Goal: Information Seeking & Learning: Check status

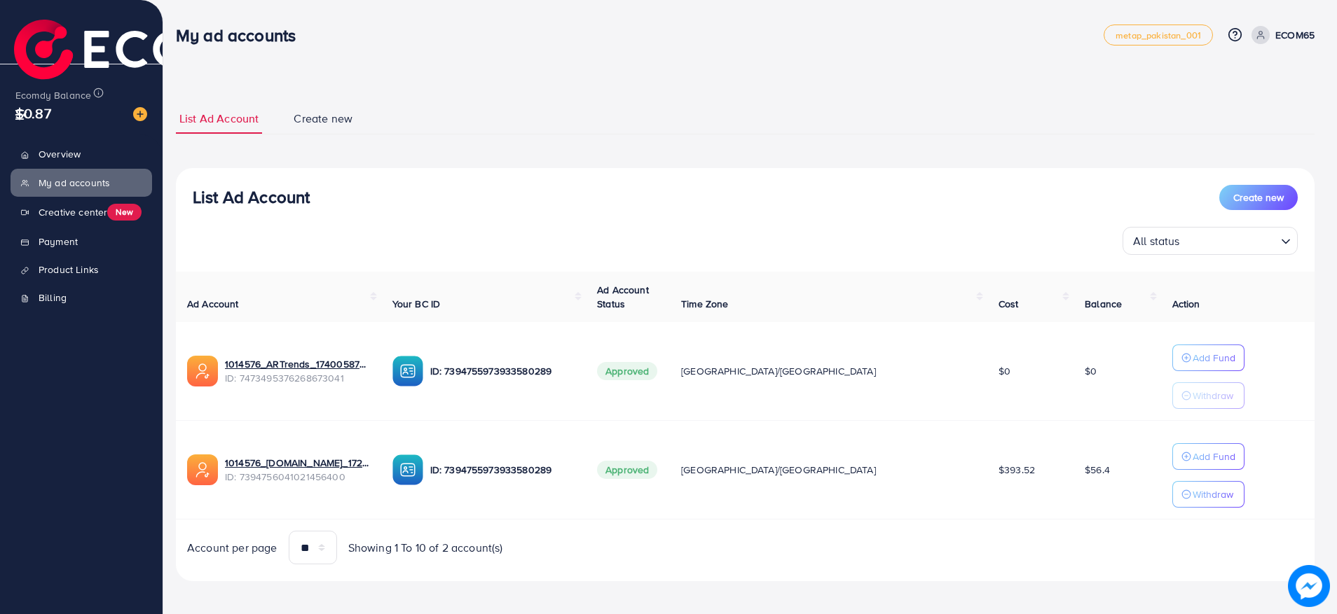
click at [1275, 37] on p "ECOM65" at bounding box center [1294, 35] width 39 height 17
click at [1221, 118] on span "Log out" at bounding box center [1230, 114] width 38 height 17
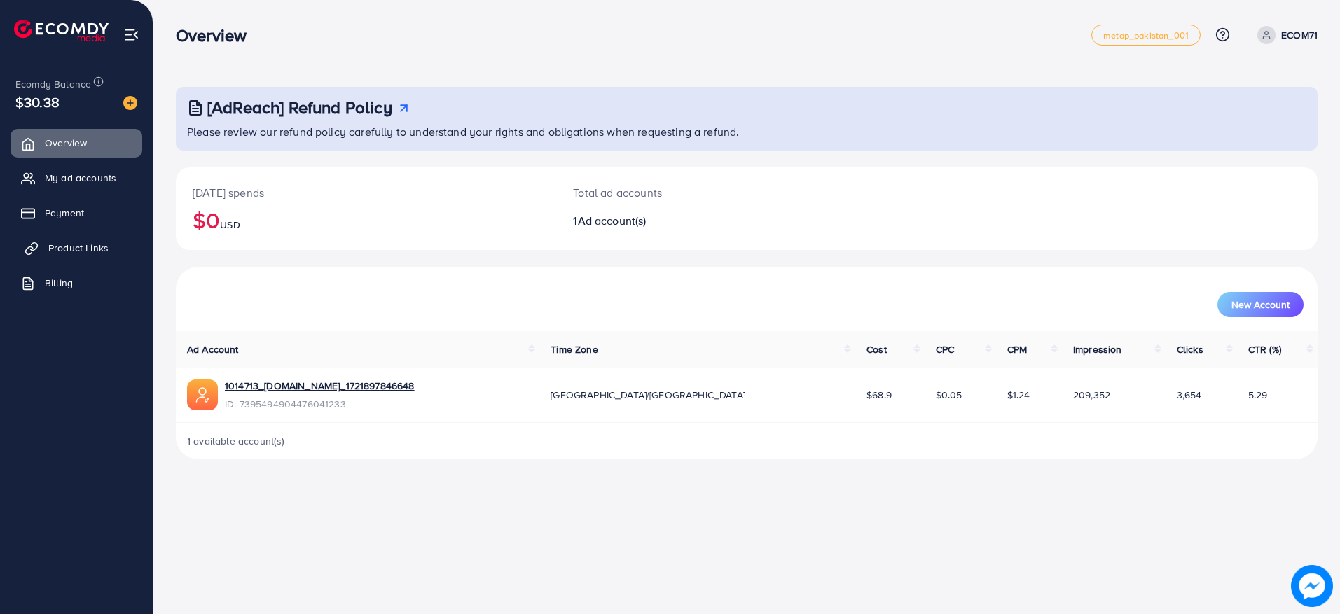
click at [72, 245] on span "Product Links" at bounding box center [78, 248] width 60 height 14
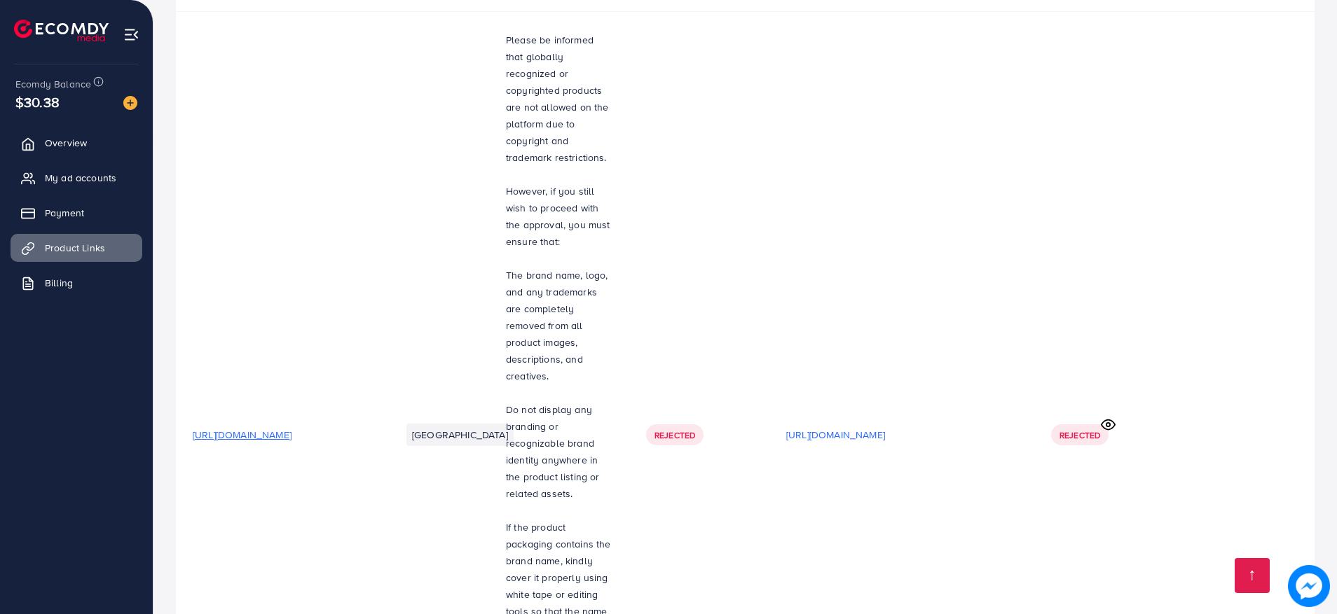
scroll to position [2186, 0]
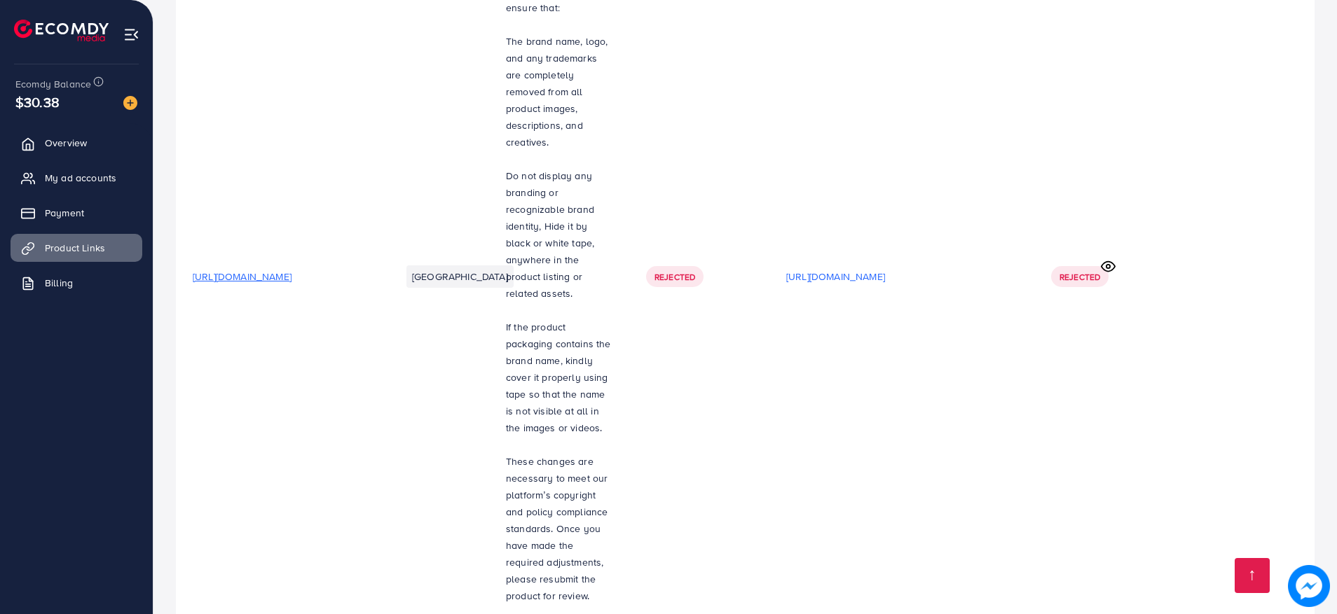
drag, startPoint x: 535, startPoint y: 382, endPoint x: 687, endPoint y: 432, distance: 160.8
copy span "We cannot approve this product as it does not comply with TikTok's copyright re…"
